Goal: Find specific page/section: Find specific page/section

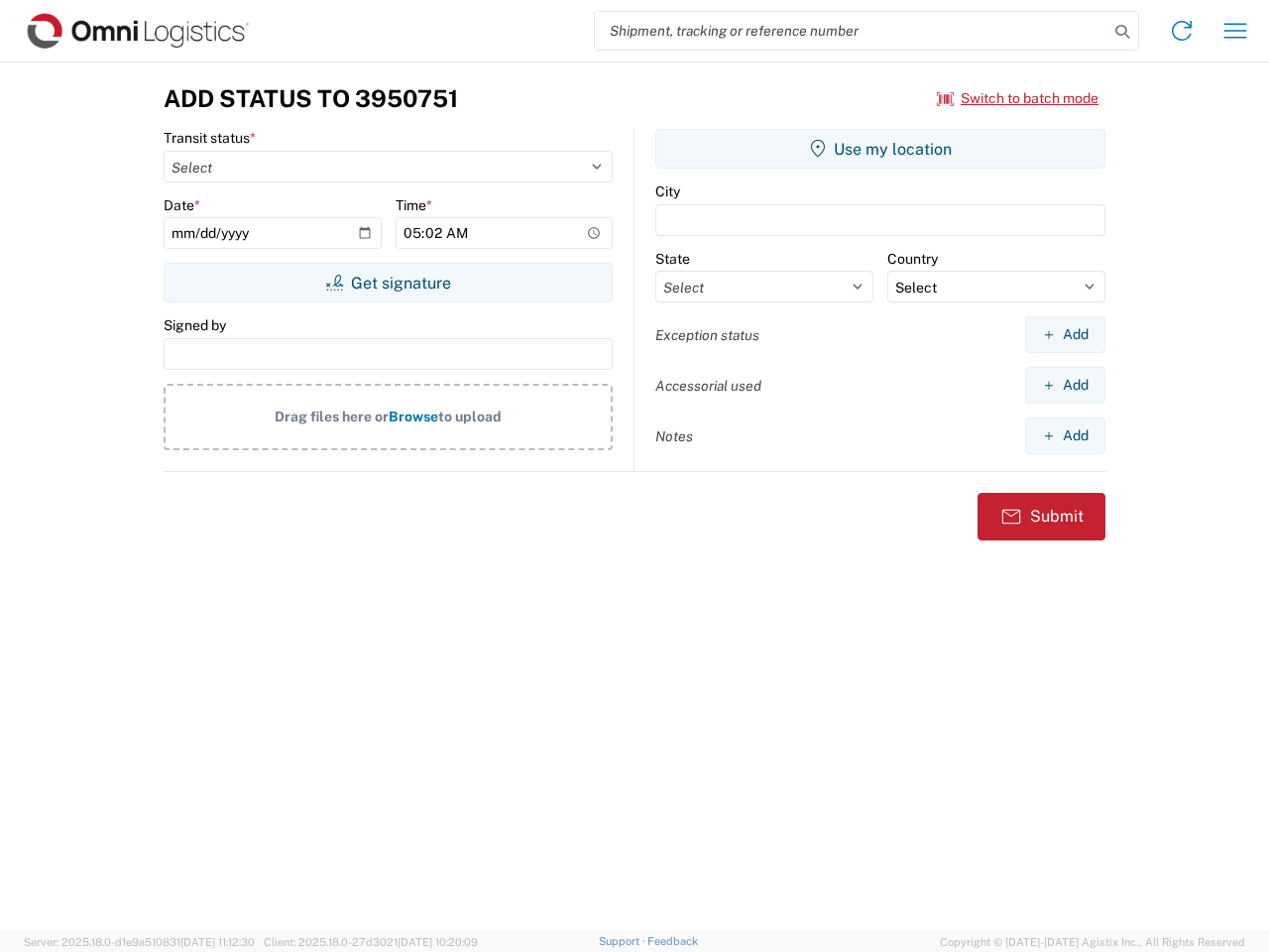
click at [852, 31] on input "search" at bounding box center [852, 31] width 514 height 38
click at [1123, 32] on icon at bounding box center [1123, 32] width 28 height 28
click at [1182, 31] on icon at bounding box center [1183, 31] width 32 height 32
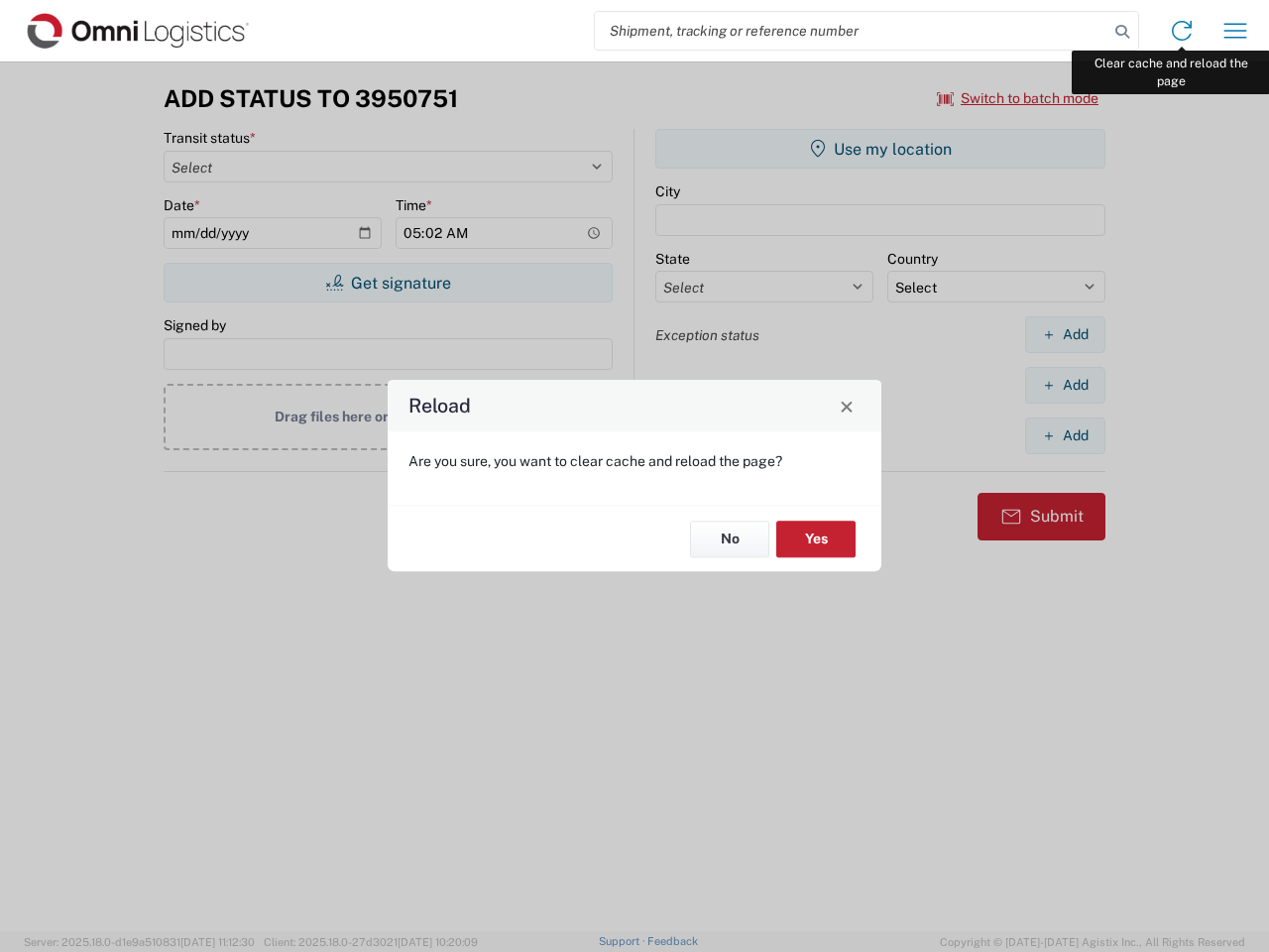
click at [1235, 31] on div "Reload Are you sure, you want to clear cache and reload the page? No Yes" at bounding box center [634, 476] width 1269 height 952
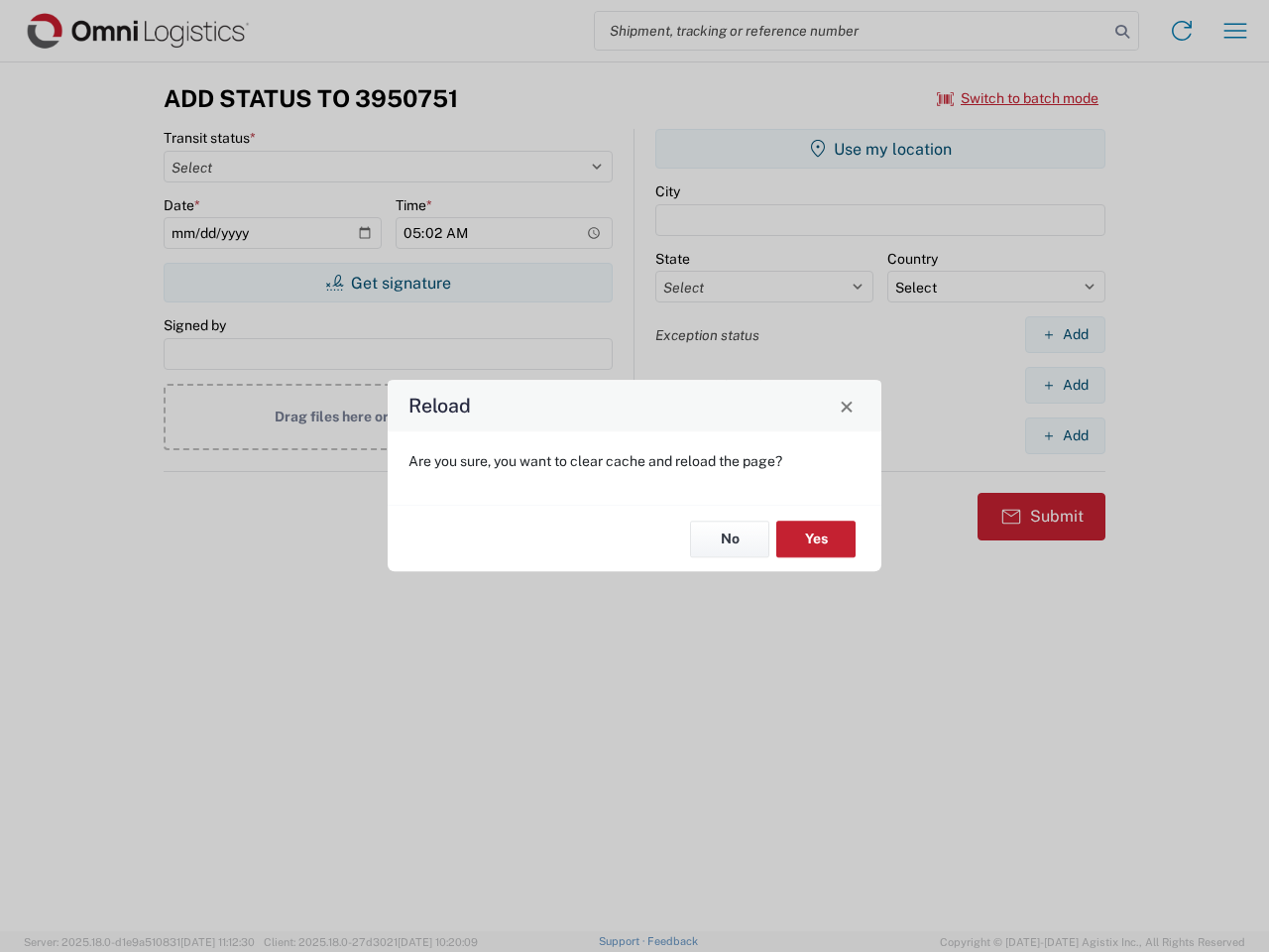
click at [1019, 98] on div "Reload Are you sure, you want to clear cache and reload the page? No Yes" at bounding box center [634, 476] width 1269 height 952
click at [388, 282] on div "Reload Are you sure, you want to clear cache and reload the page? No Yes" at bounding box center [634, 476] width 1269 height 952
click at [880, 149] on div "Reload Are you sure, you want to clear cache and reload the page? No Yes" at bounding box center [634, 476] width 1269 height 952
click at [1065, 334] on div "Reload Are you sure, you want to clear cache and reload the page? No Yes" at bounding box center [634, 476] width 1269 height 952
click at [1065, 385] on div "Reload Are you sure, you want to clear cache and reload the page? No Yes" at bounding box center [634, 476] width 1269 height 952
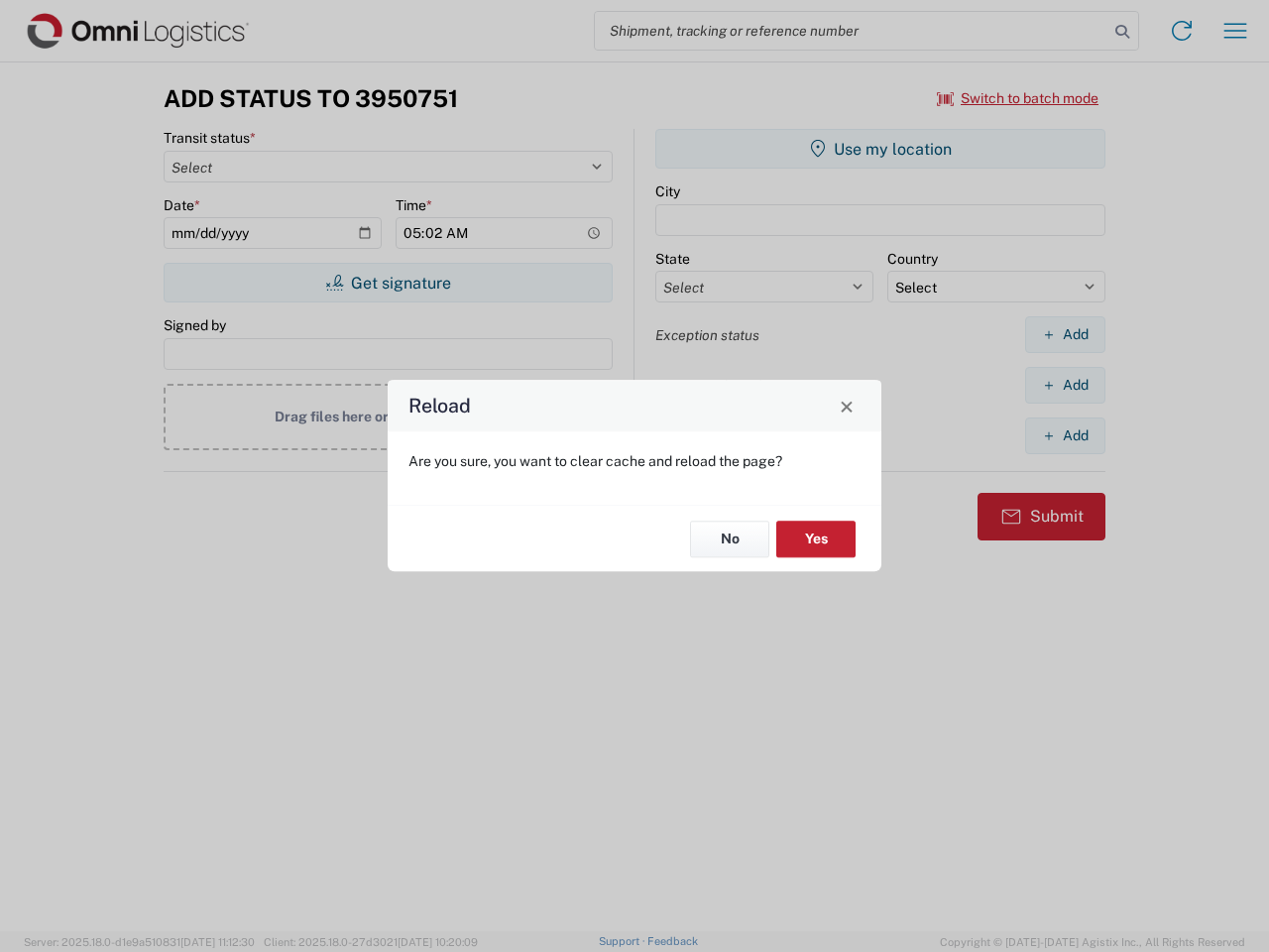
click at [1065, 435] on div "Reload Are you sure, you want to clear cache and reload the page? No Yes" at bounding box center [634, 476] width 1269 height 952
